Goal: Navigation & Orientation: Find specific page/section

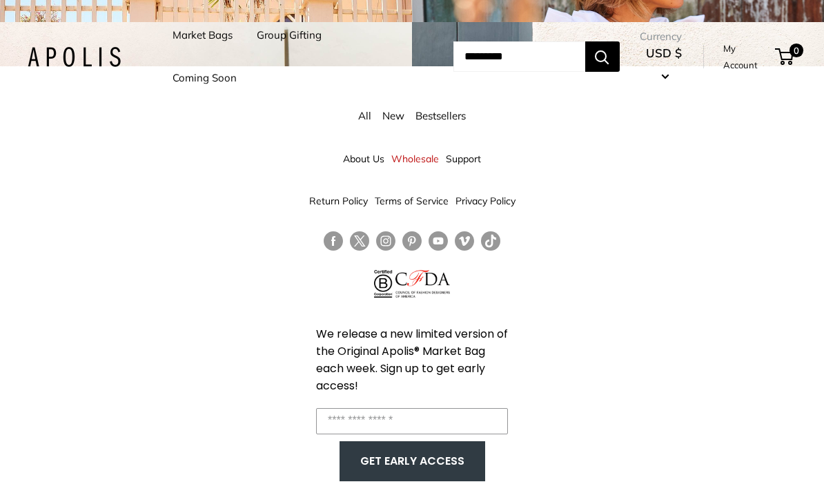
click at [201, 41] on link "Market Bags" at bounding box center [203, 35] width 60 height 19
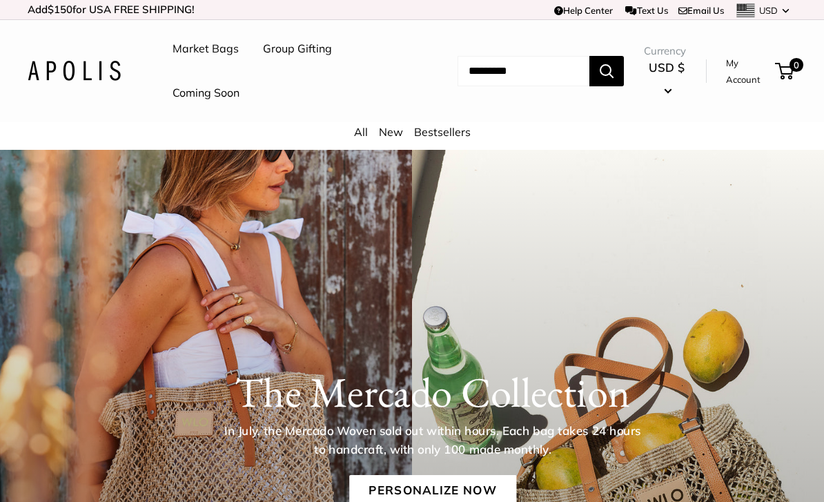
click at [358, 131] on link "All" at bounding box center [361, 132] width 14 height 14
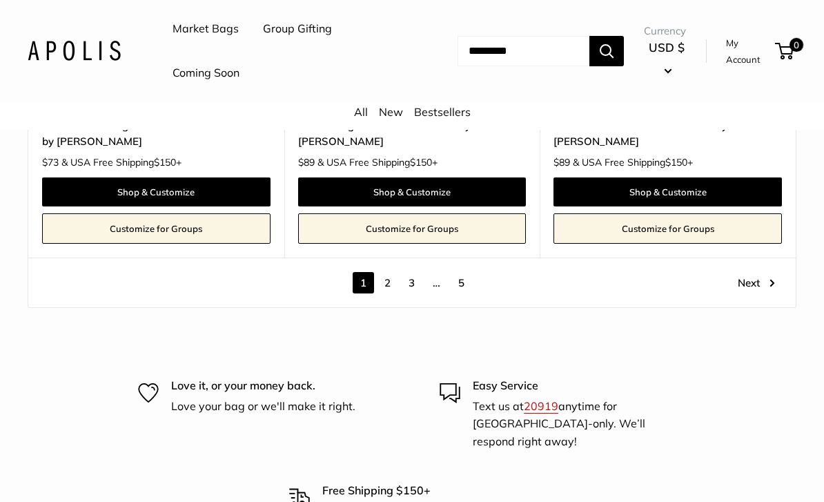
scroll to position [7195, 0]
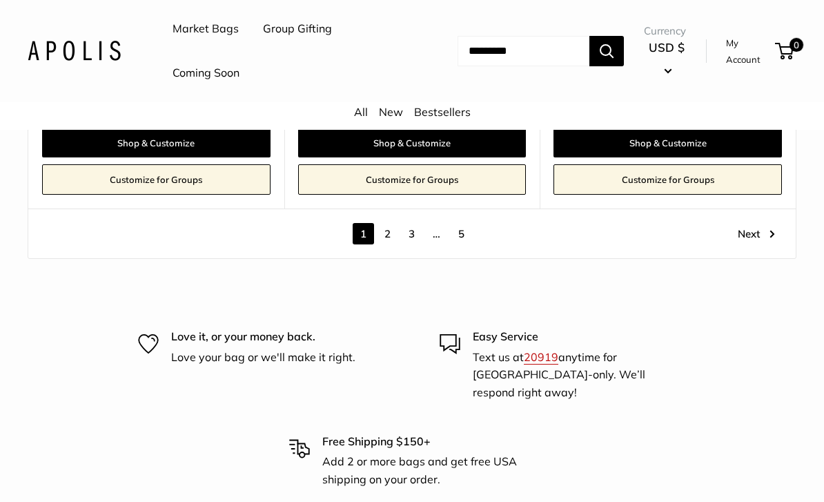
click at [387, 223] on link "2" at bounding box center [387, 233] width 21 height 21
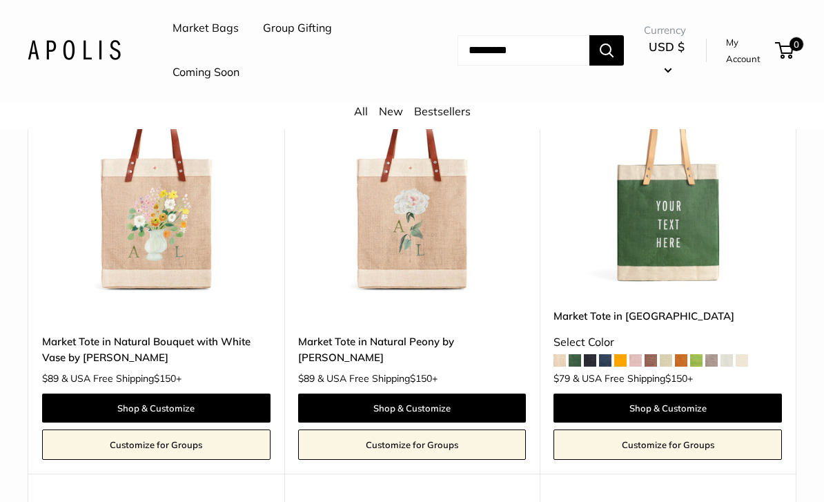
scroll to position [4624, 0]
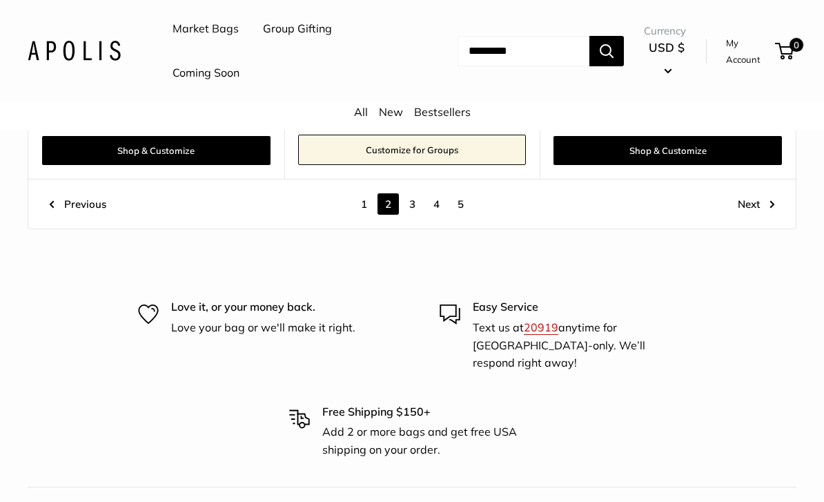
click at [755, 193] on link "Next" at bounding box center [756, 203] width 37 height 21
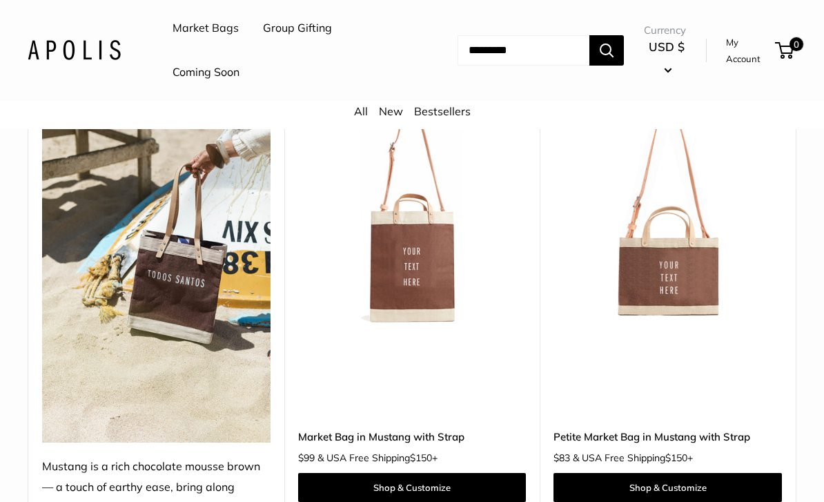
scroll to position [6164, 0]
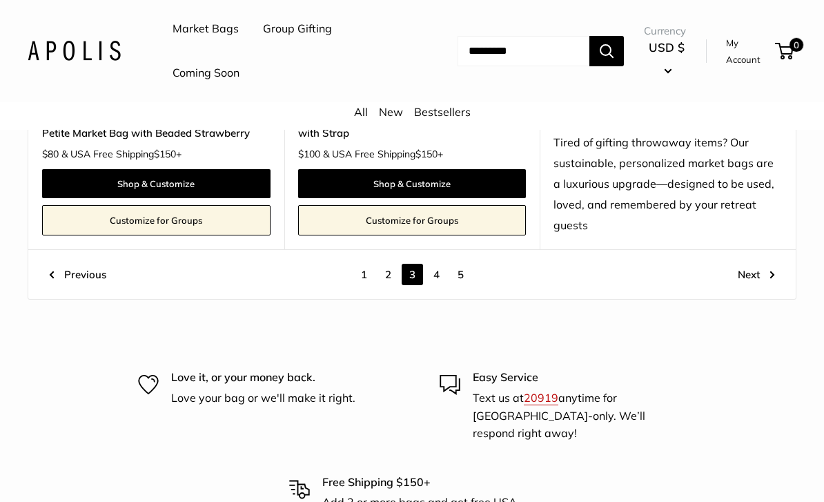
click at [754, 264] on link "Next" at bounding box center [756, 274] width 37 height 21
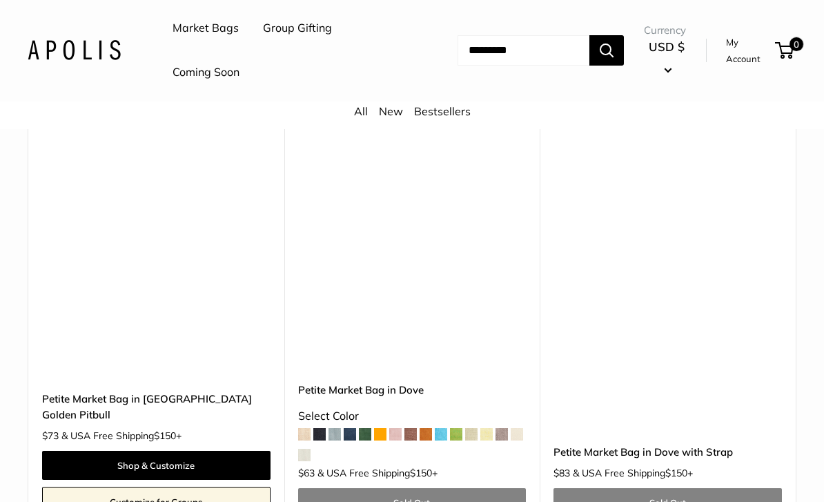
scroll to position [6698, 0]
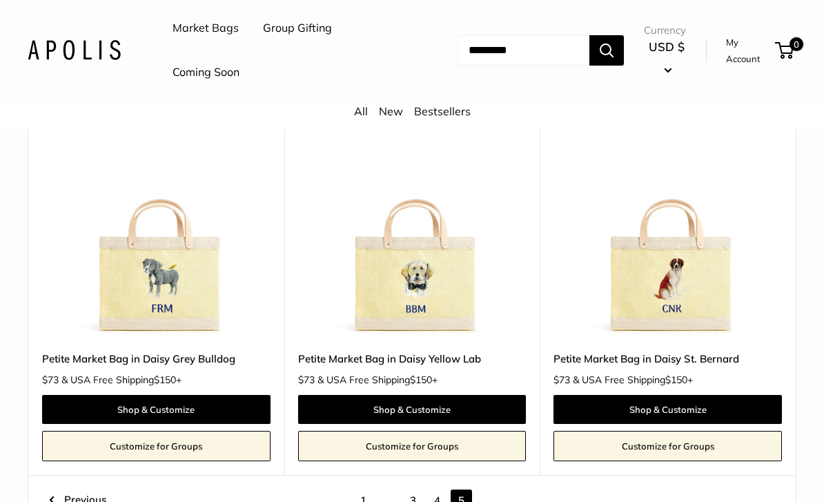
scroll to position [634, 0]
